Goal: Task Accomplishment & Management: Use online tool/utility

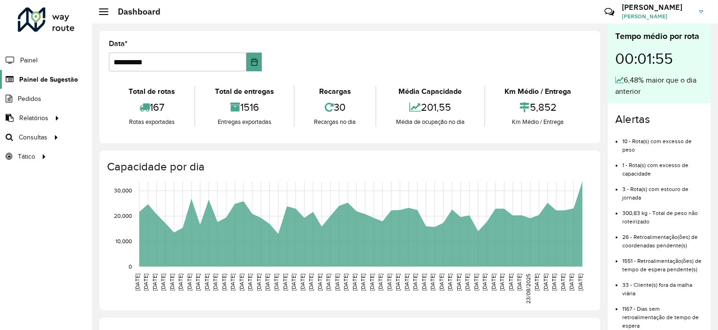
click at [49, 73] on link "Painel de Sugestão" at bounding box center [39, 79] width 78 height 19
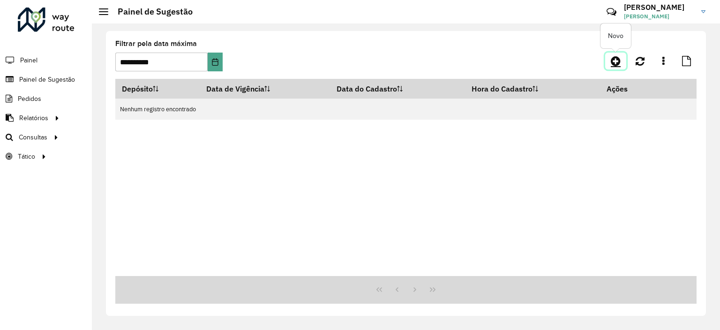
click at [609, 60] on link at bounding box center [616, 61] width 21 height 17
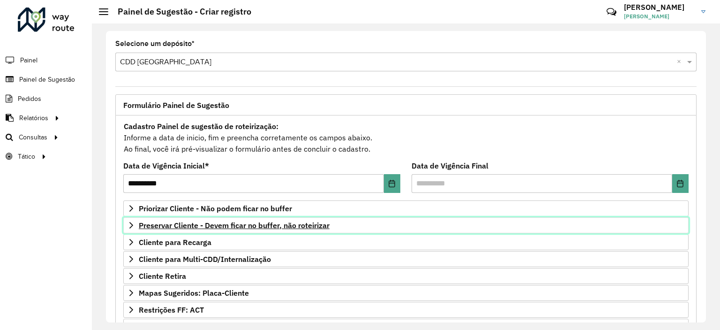
click at [220, 221] on span "Preservar Cliente - Devem ficar no buffer, não roteirizar" at bounding box center [234, 225] width 191 height 8
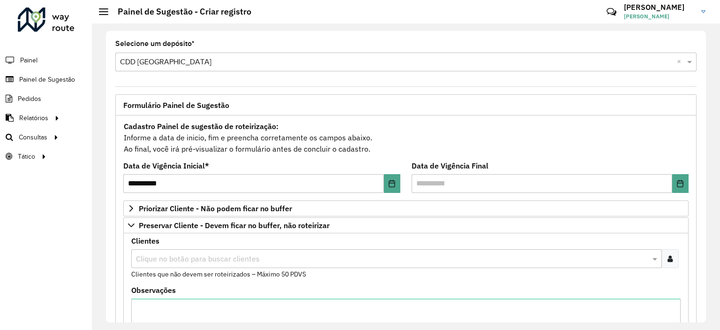
click at [666, 263] on div at bounding box center [670, 258] width 17 height 19
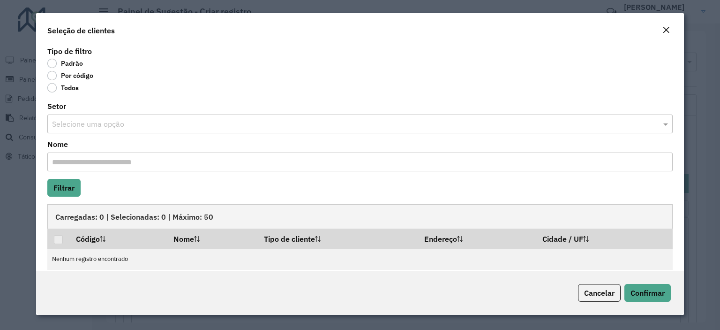
click at [50, 75] on label "Por código" at bounding box center [70, 75] width 46 height 9
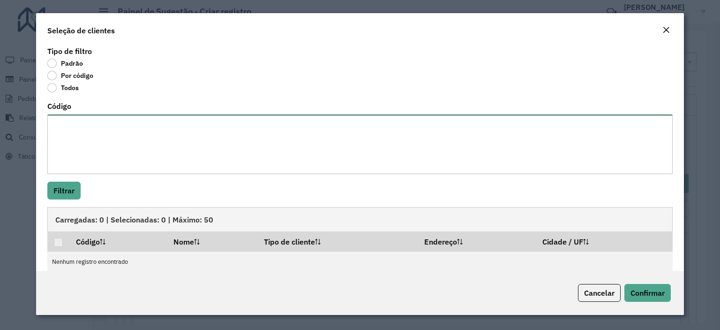
click at [92, 119] on textarea "Código" at bounding box center [360, 144] width 626 height 60
paste textarea "***** ***** ***** ***** ***** **** ***** ***** ***** ***** ***** ***** ***** **…"
type textarea "***** ***** ***** ***** ***** **** ***** ***** ***** ***** ***** ***** ***** **…"
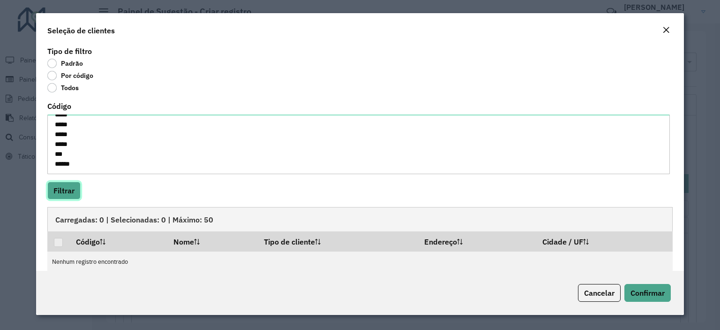
click at [74, 188] on button "Filtrar" at bounding box center [63, 191] width 33 height 18
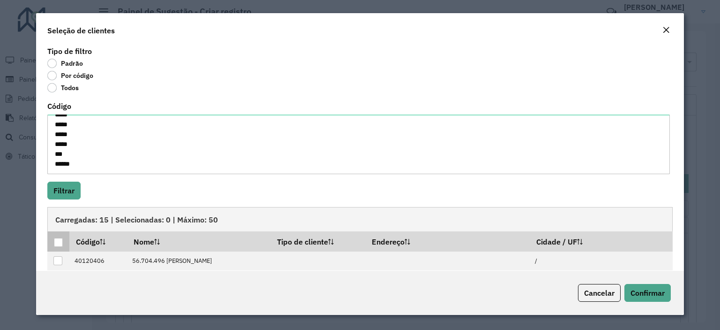
click at [60, 242] on div at bounding box center [58, 242] width 9 height 9
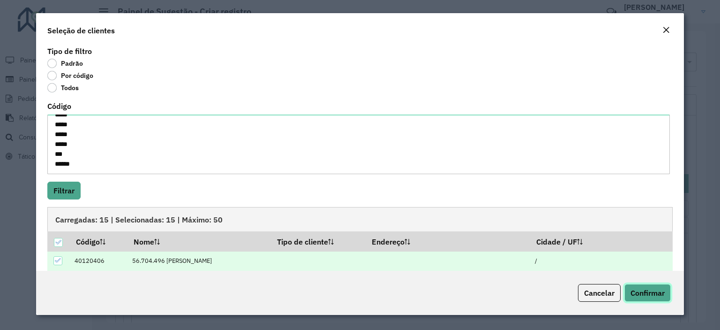
click at [645, 292] on span "Confirmar" at bounding box center [648, 292] width 34 height 9
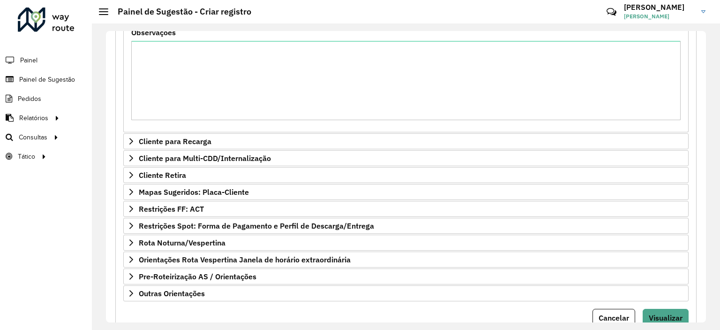
scroll to position [291, 0]
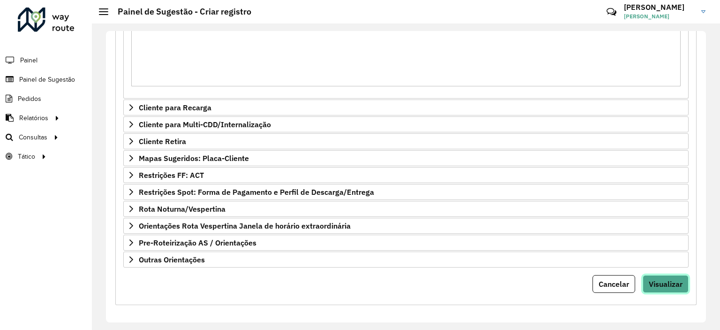
click at [674, 279] on span "Visualizar" at bounding box center [666, 283] width 34 height 9
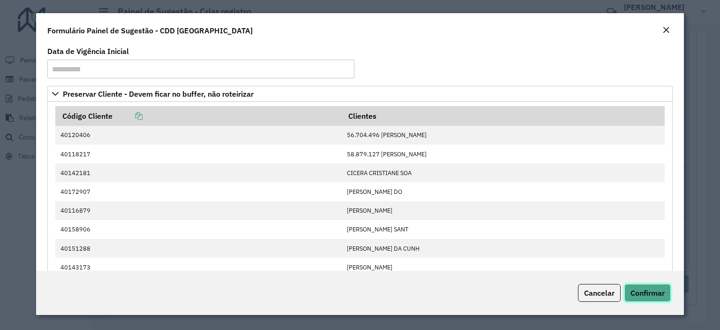
click at [651, 293] on span "Confirmar" at bounding box center [648, 292] width 34 height 9
